Goal: Task Accomplishment & Management: Use online tool/utility

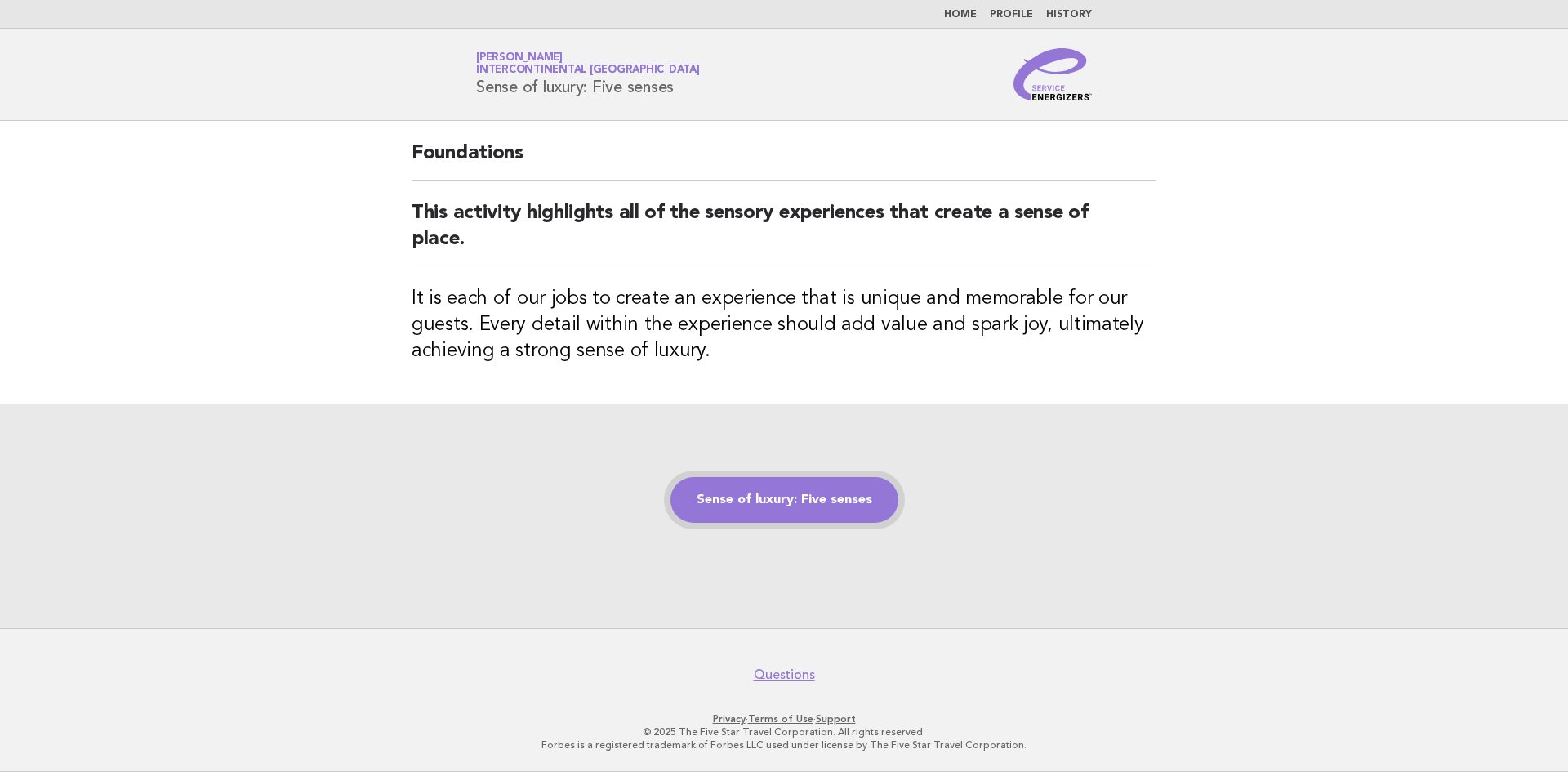
click at [743, 511] on link "Sense of luxury: Five senses" at bounding box center [784, 500] width 228 height 45
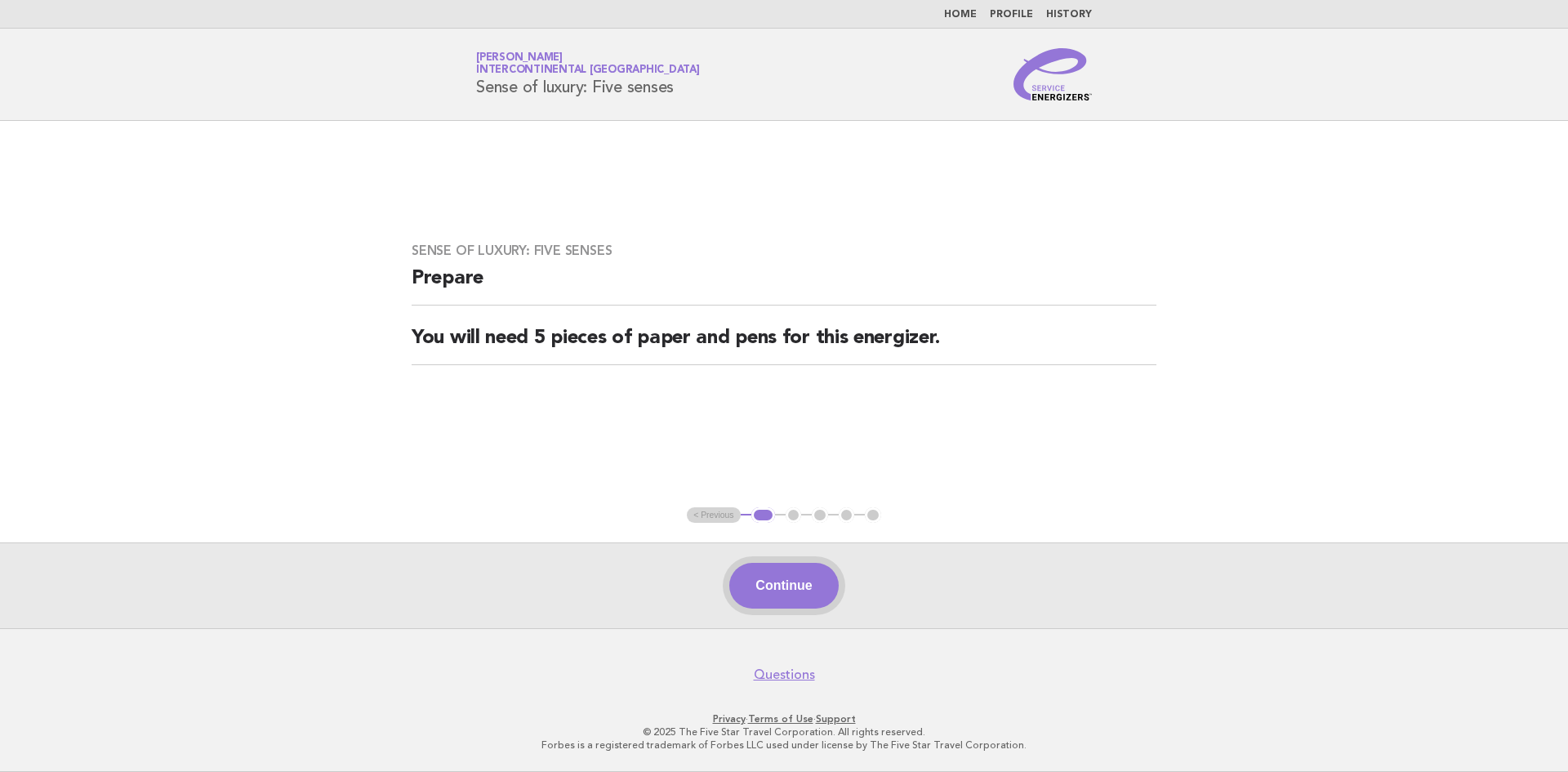
click at [783, 591] on button "Continue" at bounding box center [784, 586] width 109 height 45
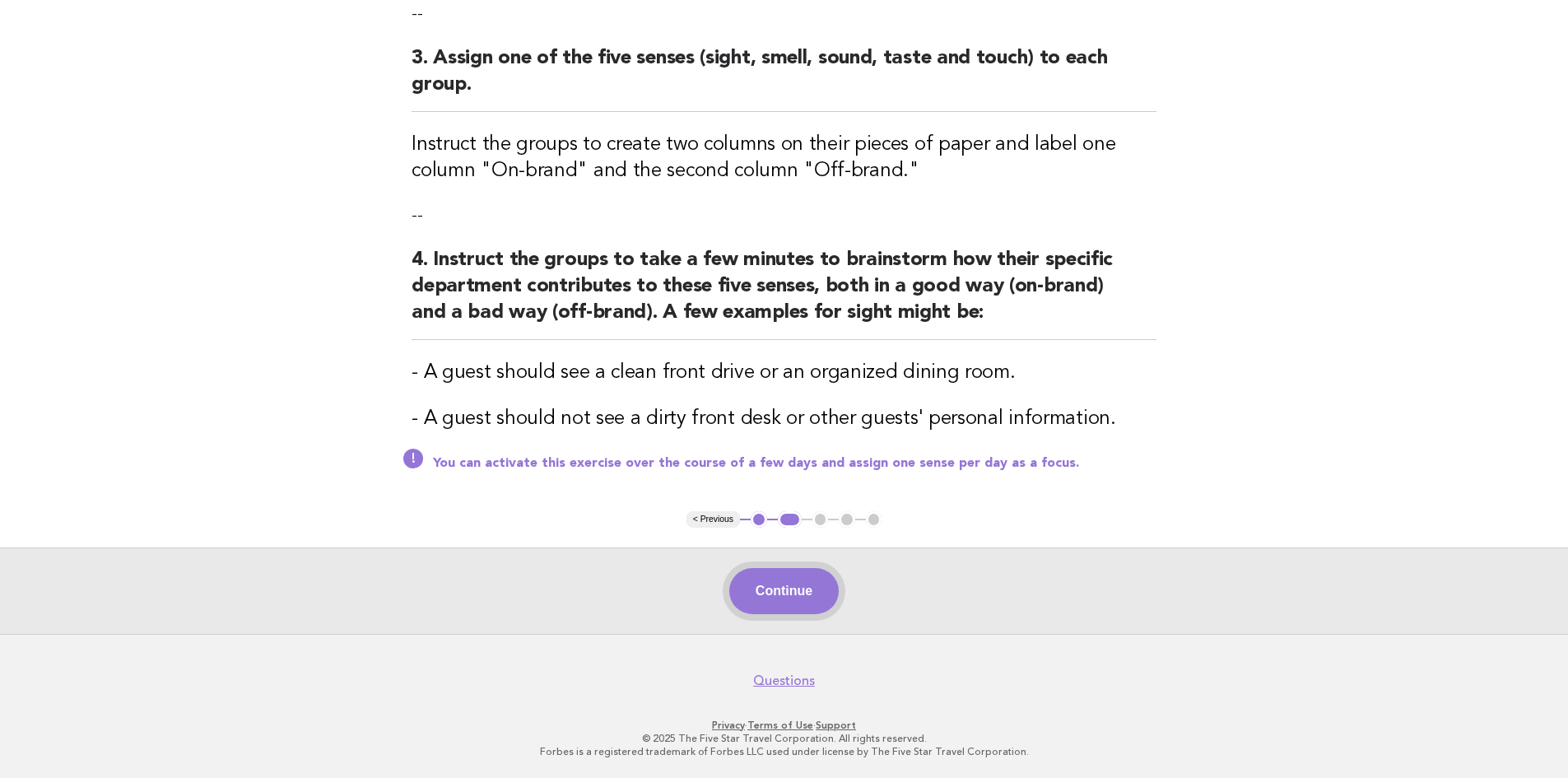
click at [805, 589] on button "Continue" at bounding box center [784, 591] width 110 height 46
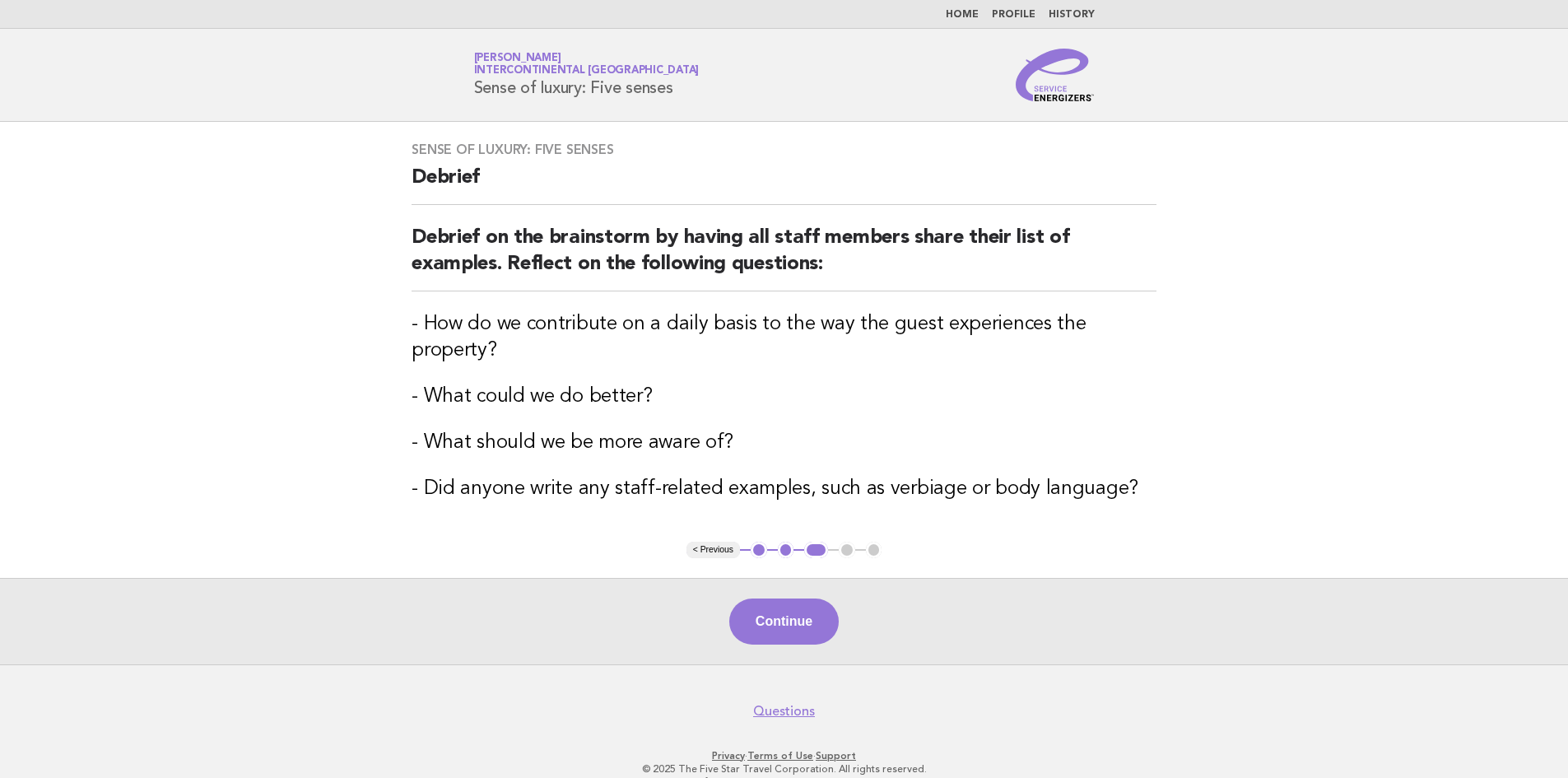
click at [805, 599] on button "Continue" at bounding box center [784, 621] width 110 height 46
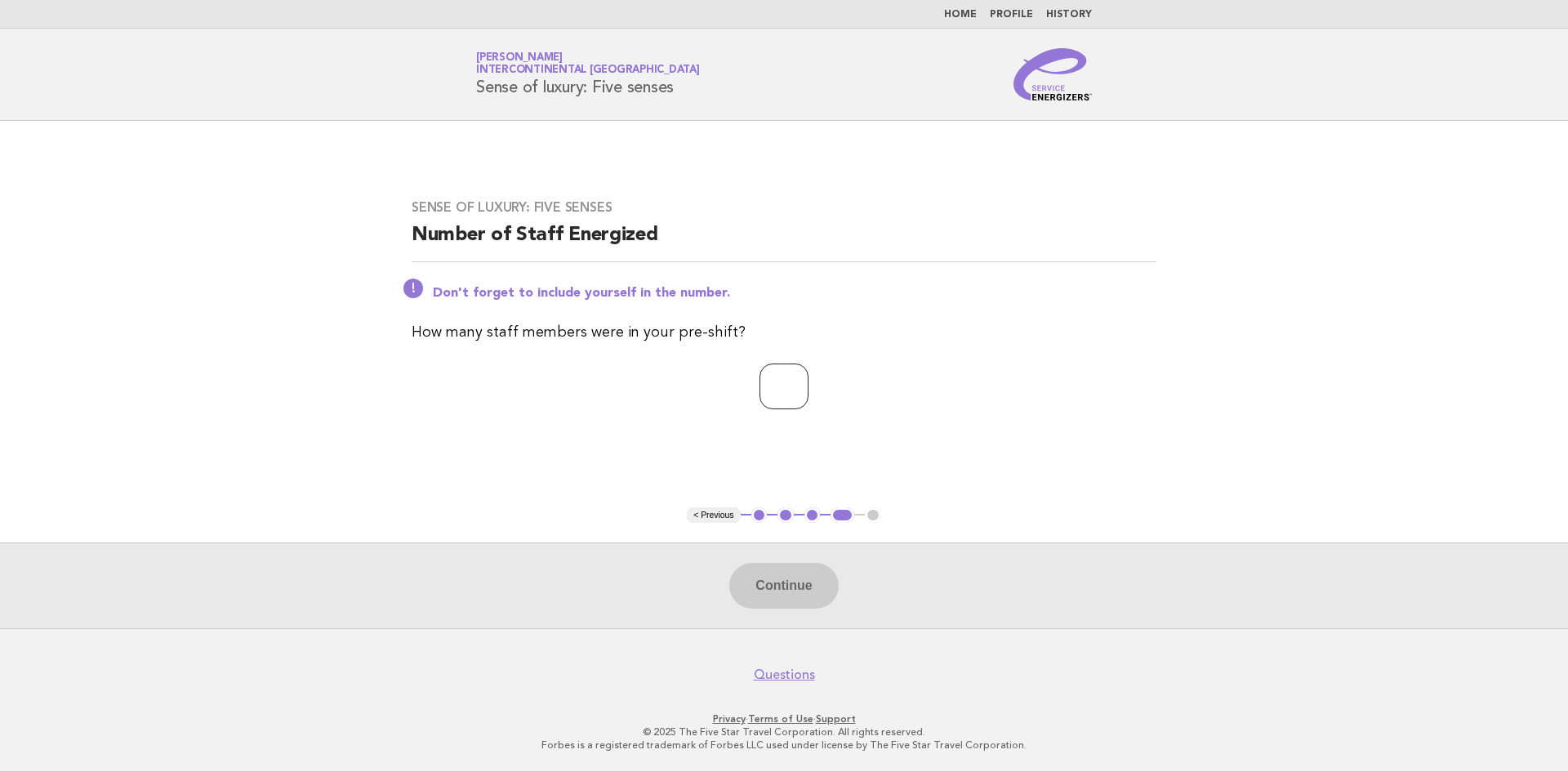
type input "*"
click at [808, 379] on input "*" at bounding box center [784, 386] width 49 height 45
click at [784, 588] on button "Continue" at bounding box center [784, 586] width 109 height 45
